Goal: Task Accomplishment & Management: Use online tool/utility

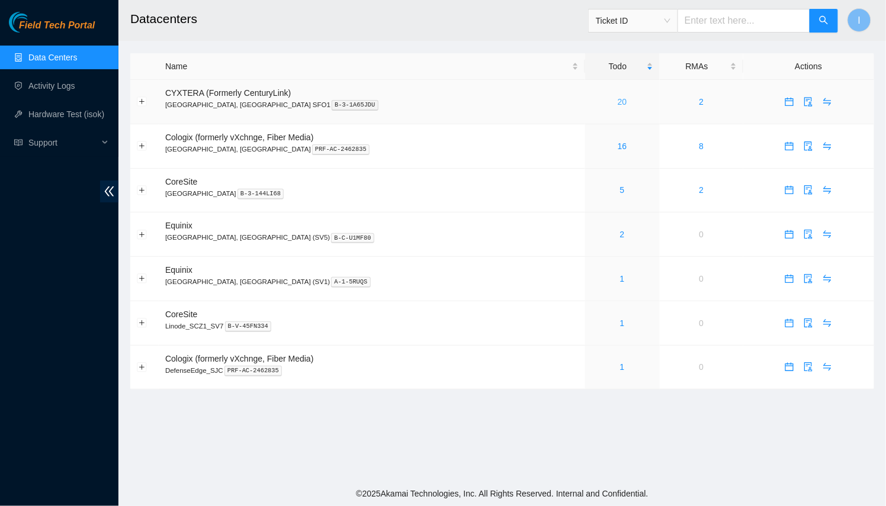
click at [617, 101] on link "20" at bounding box center [621, 101] width 9 height 9
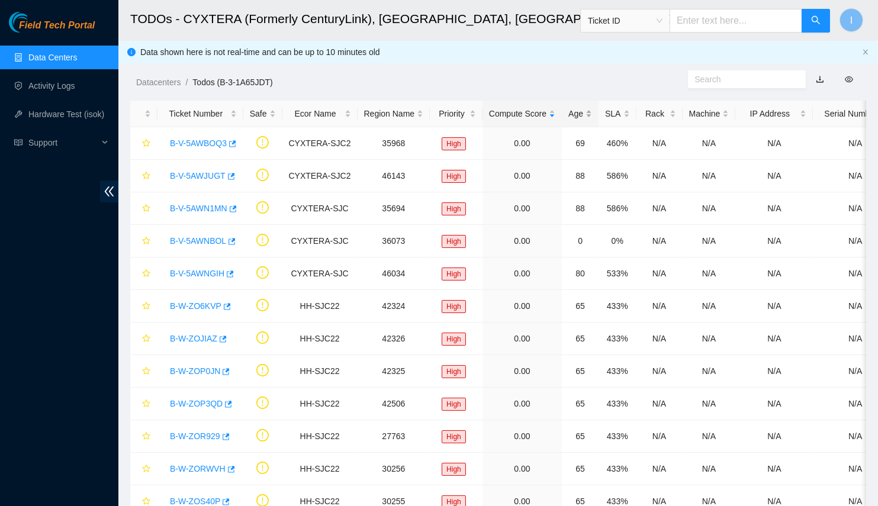
click at [578, 120] on div "Age" at bounding box center [580, 113] width 24 height 13
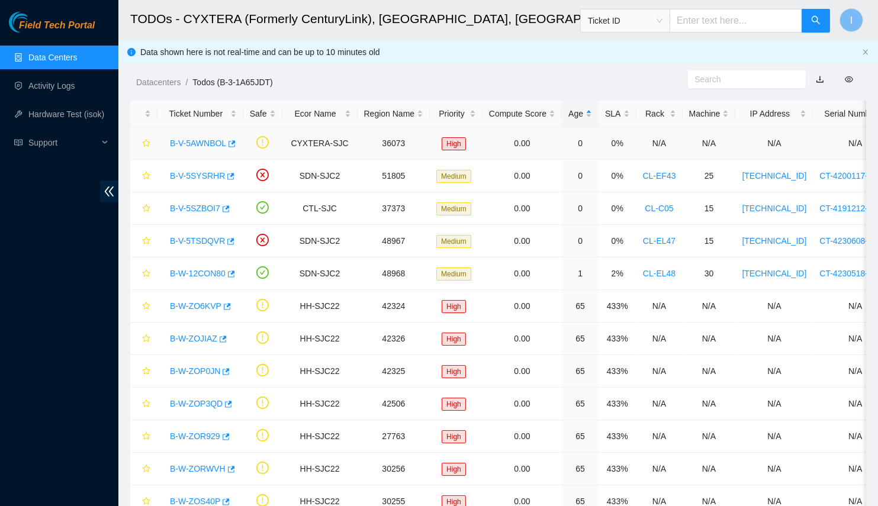
click at [191, 139] on link "B-V-5AWNBOL" at bounding box center [198, 143] width 56 height 9
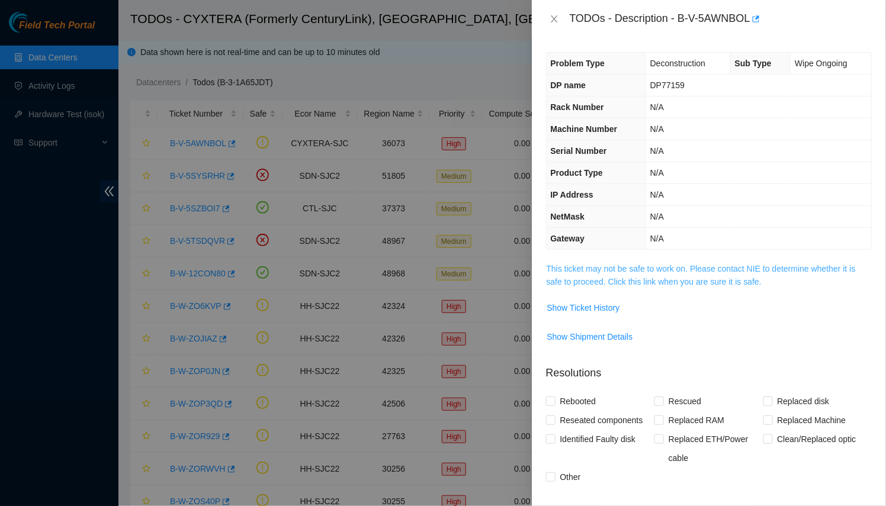
click at [641, 264] on link "This ticket may not be safe to work on. Please contact NIE to determine whether…" at bounding box center [700, 275] width 309 height 22
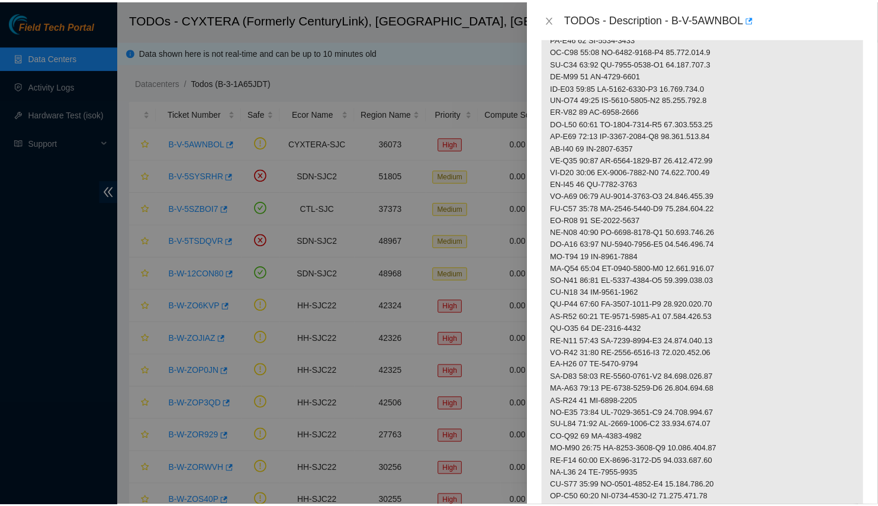
scroll to position [645, 0]
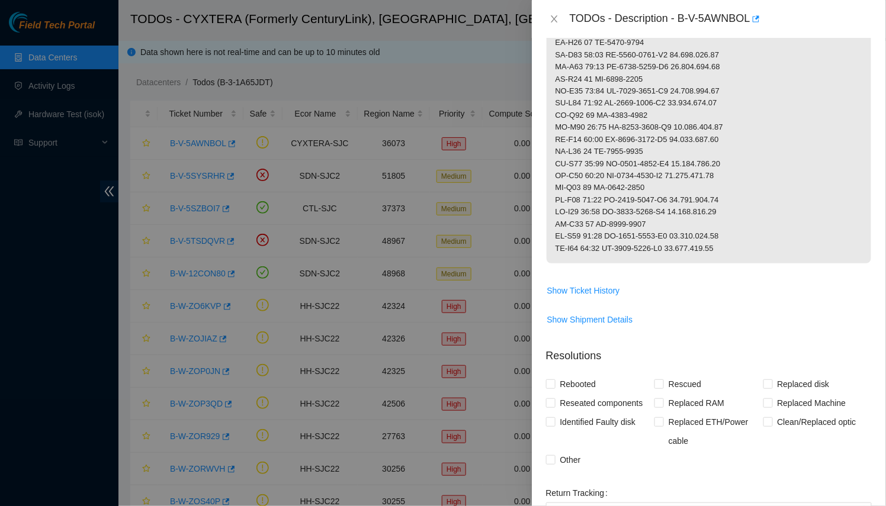
click at [216, 159] on div at bounding box center [443, 253] width 886 height 506
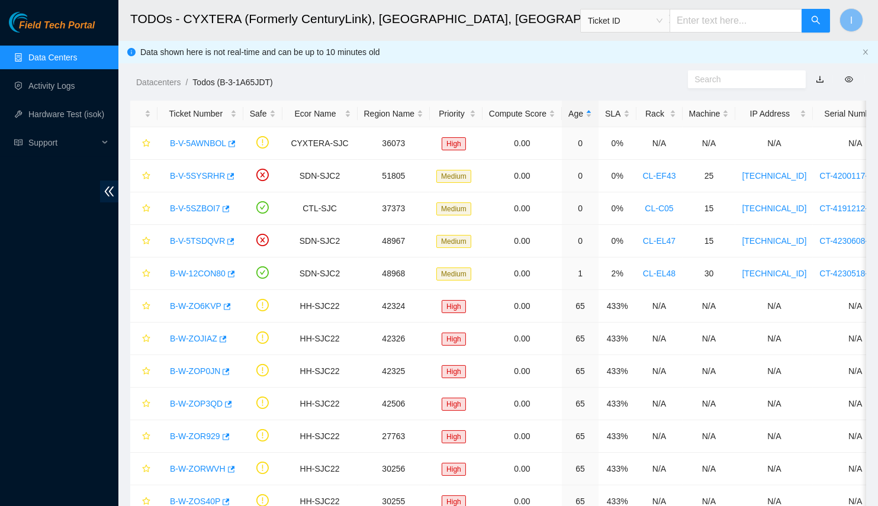
click at [878, 185] on div "TODOs - Description - undefined Problem Type N/A Rack Number N/A Machine Number…" at bounding box center [878, 253] width 0 height 506
click at [196, 179] on link "B-V-5SYSRHR" at bounding box center [197, 175] width 55 height 9
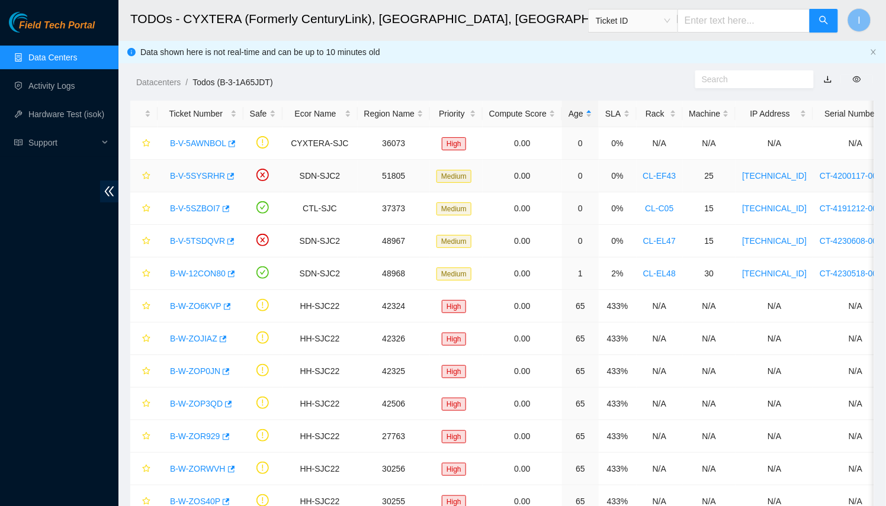
scroll to position [132, 0]
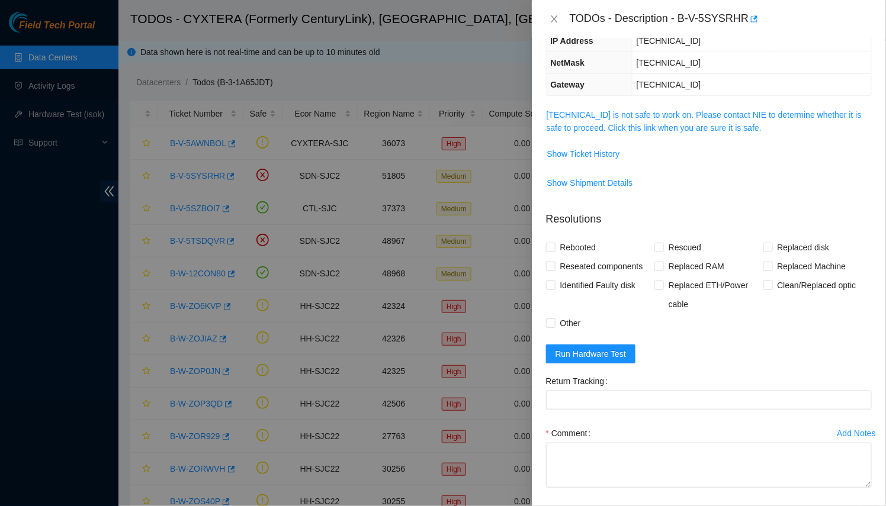
click at [613, 108] on td "[TECHNICAL_ID] is not safe to work on. Please contact NIE to determine whether …" at bounding box center [709, 126] width 326 height 36
click at [610, 124] on link "[TECHNICAL_ID] is not safe to work on. Please contact NIE to determine whether …" at bounding box center [703, 121] width 315 height 22
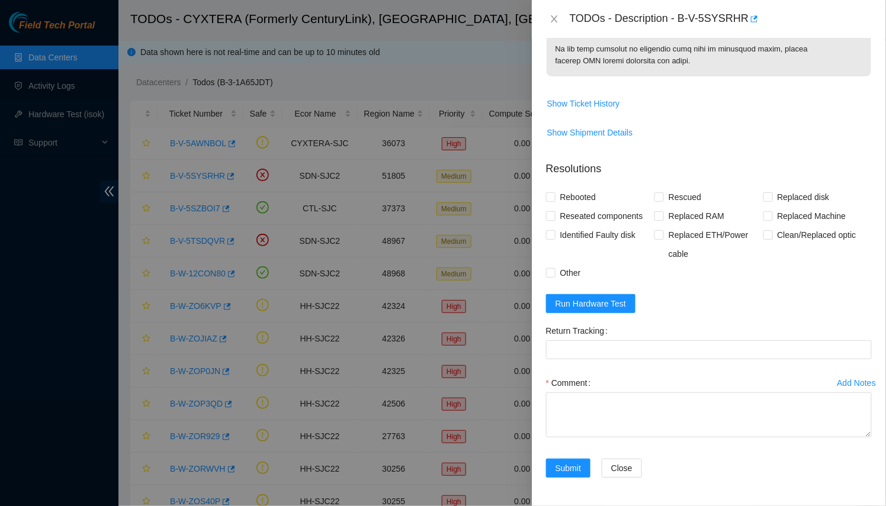
drag, startPoint x: 366, startPoint y: 223, endPoint x: 357, endPoint y: 222, distance: 9.5
click at [357, 222] on div at bounding box center [443, 253] width 886 height 506
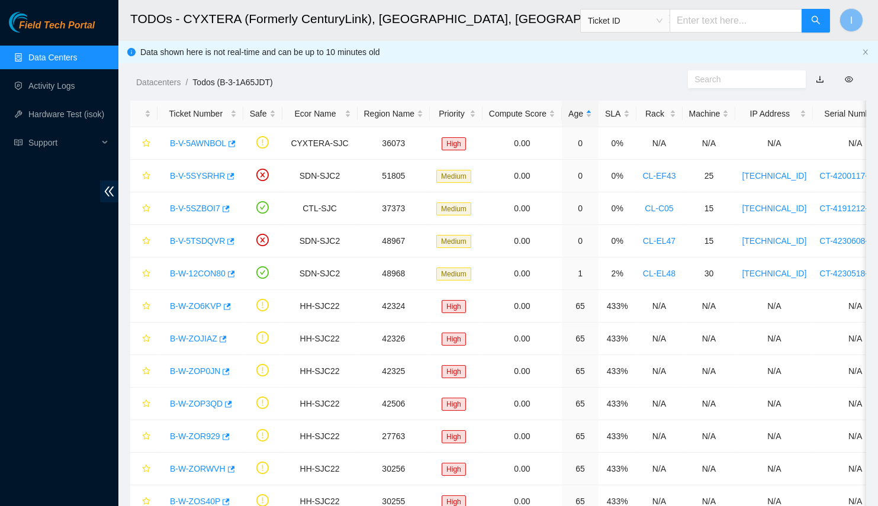
scroll to position [171, 0]
